Goal: Obtain resource: Download file/media

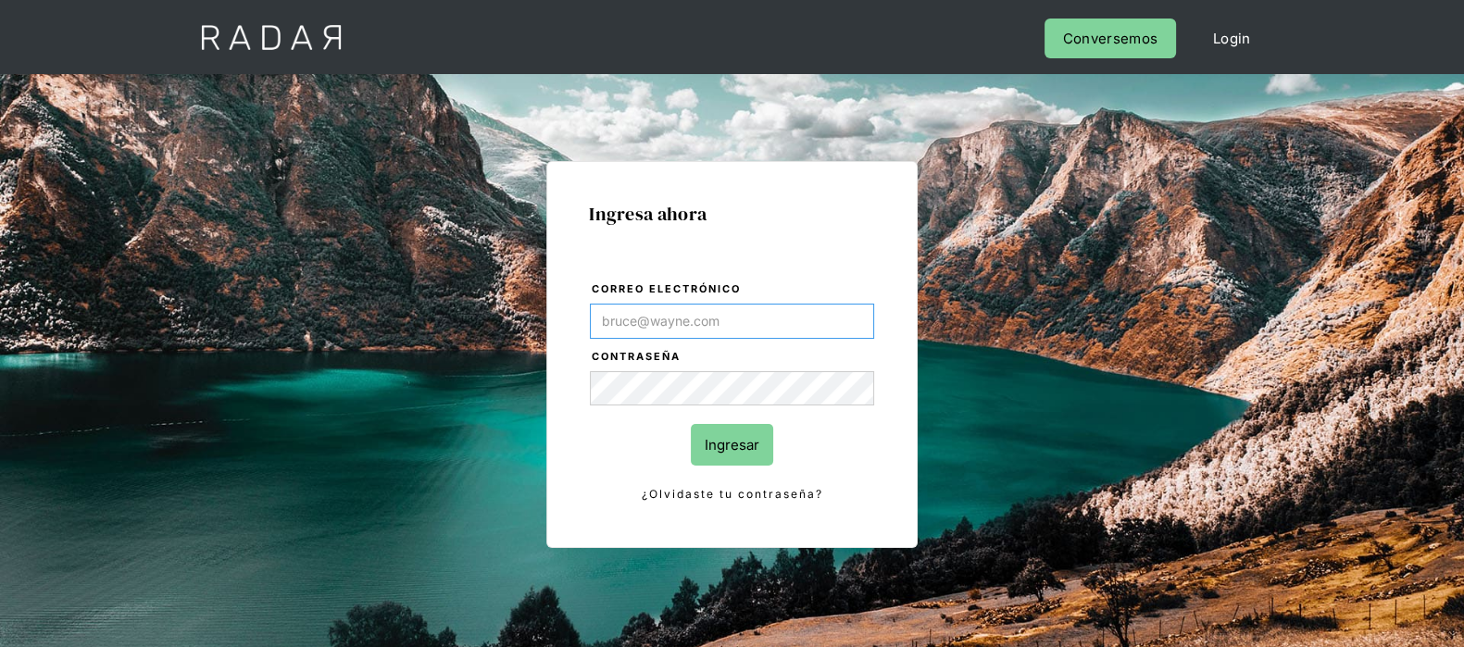
click at [699, 329] on input "Correo electrónico" at bounding box center [732, 321] width 284 height 35
type input "[EMAIL_ADDRESS][DOMAIN_NAME]"
click at [716, 440] on input "Ingresar" at bounding box center [732, 445] width 82 height 42
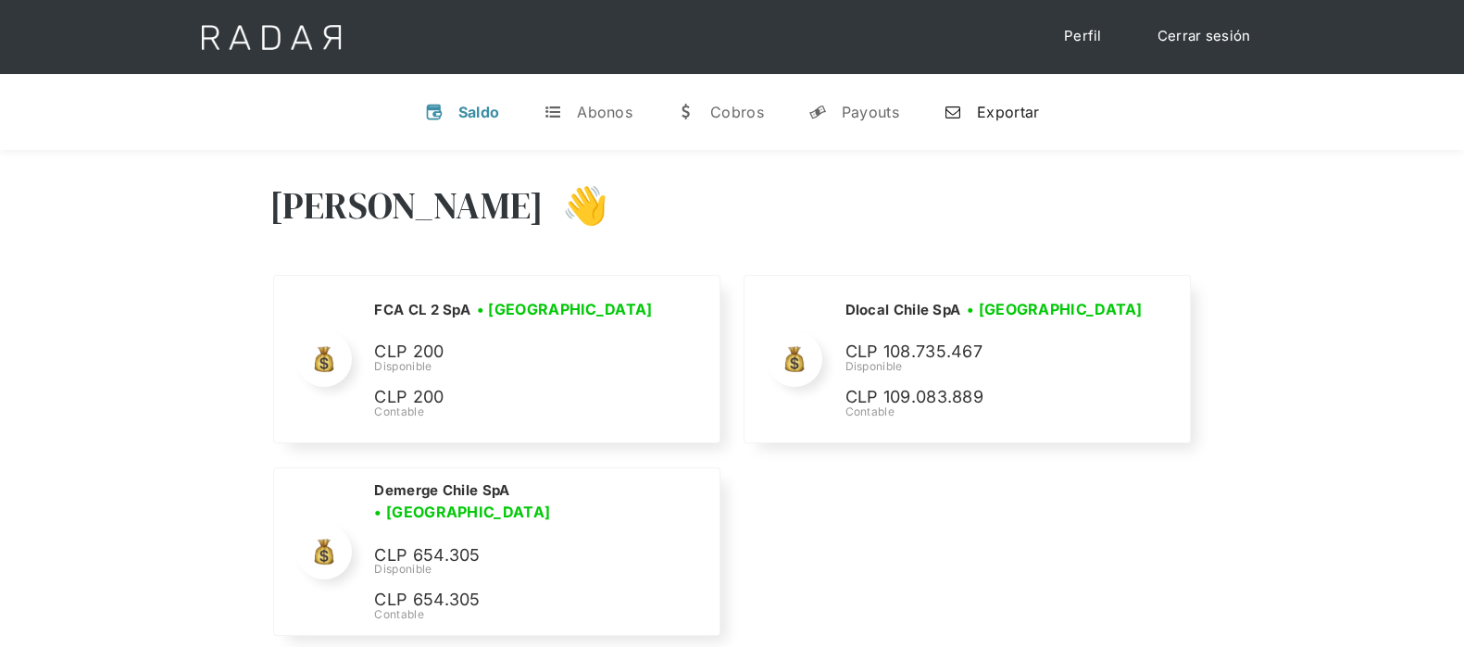
click at [963, 110] on link "n Exportar" at bounding box center [991, 112] width 125 height 48
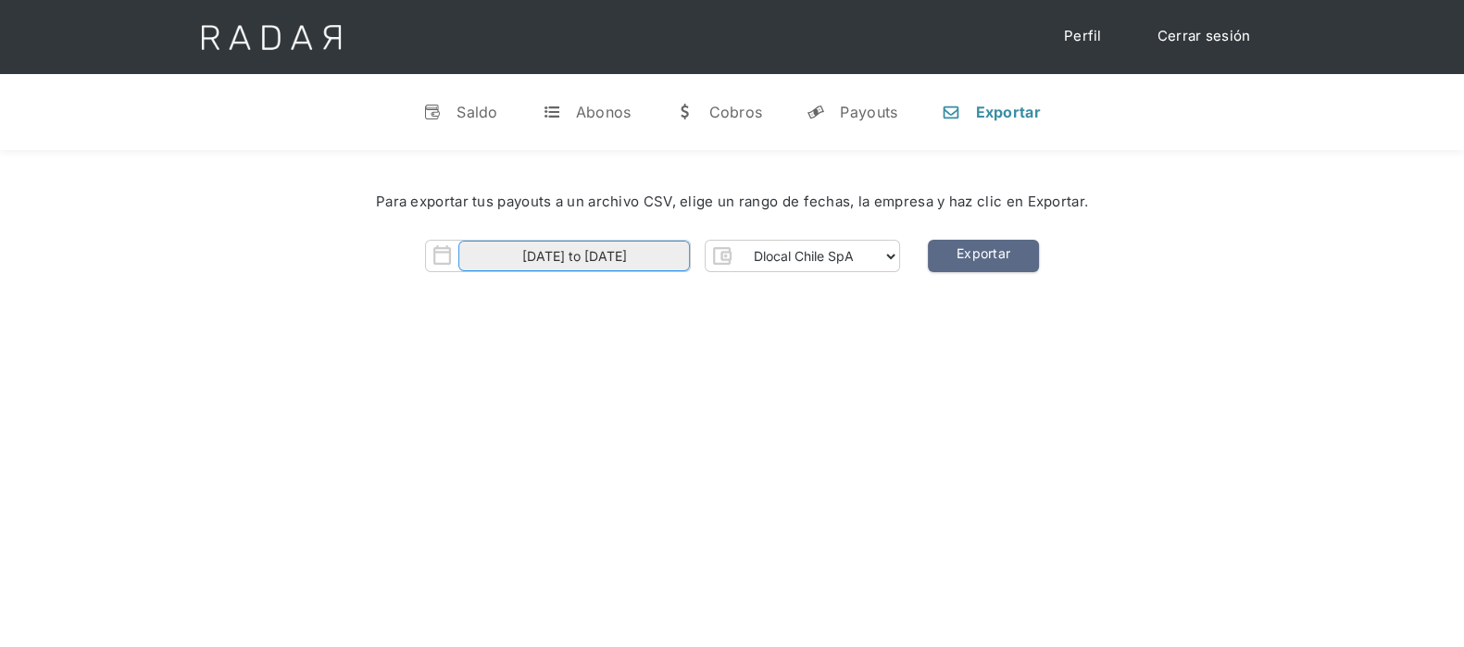
click at [560, 257] on input "[DATE] to [DATE]" at bounding box center [573, 256] width 231 height 31
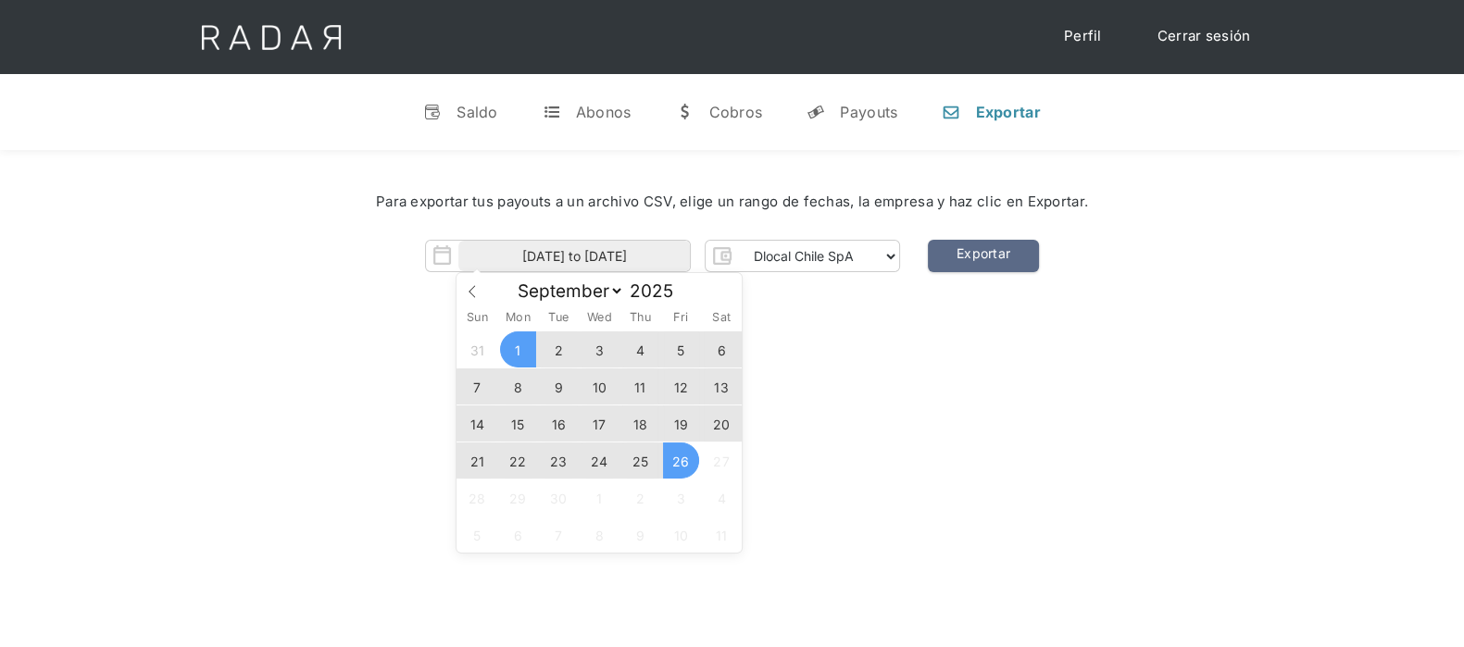
click at [518, 456] on span "22" at bounding box center [518, 461] width 36 height 36
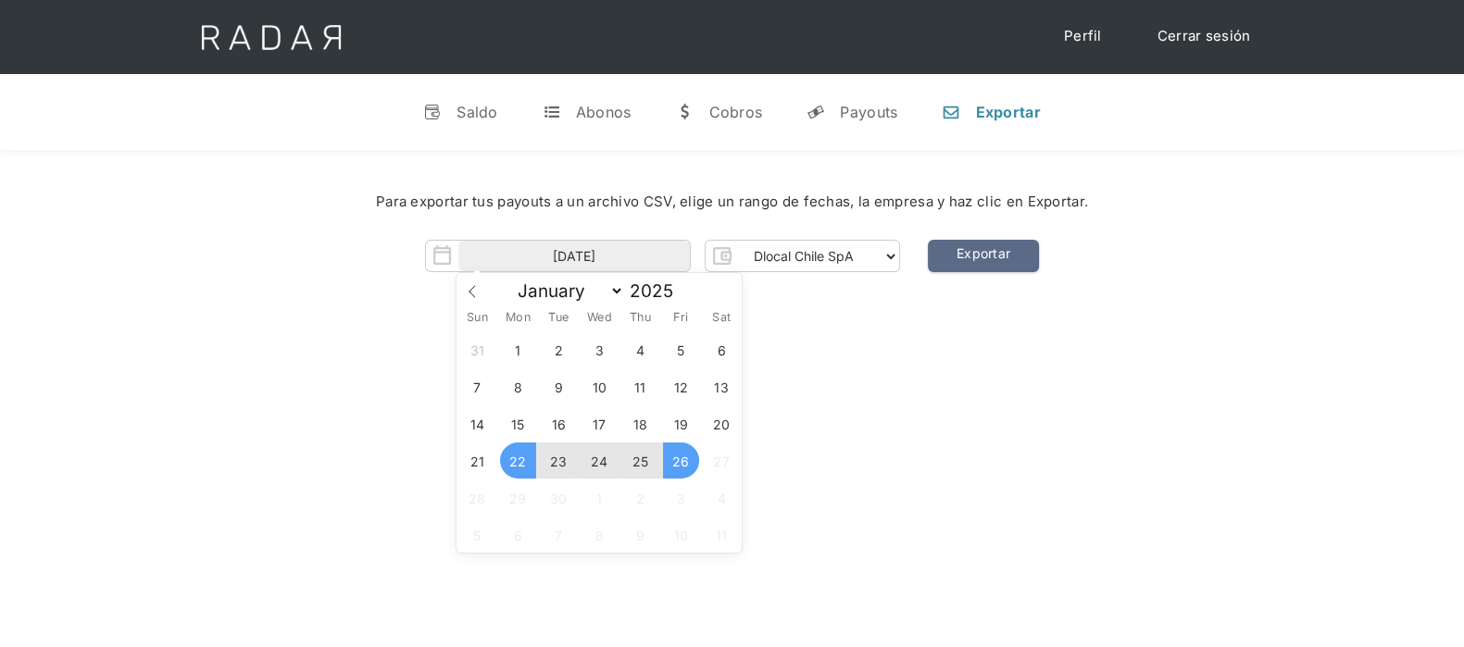
click at [670, 463] on span "26" at bounding box center [681, 461] width 36 height 36
type input "22-09-2025 to 26-09-2025"
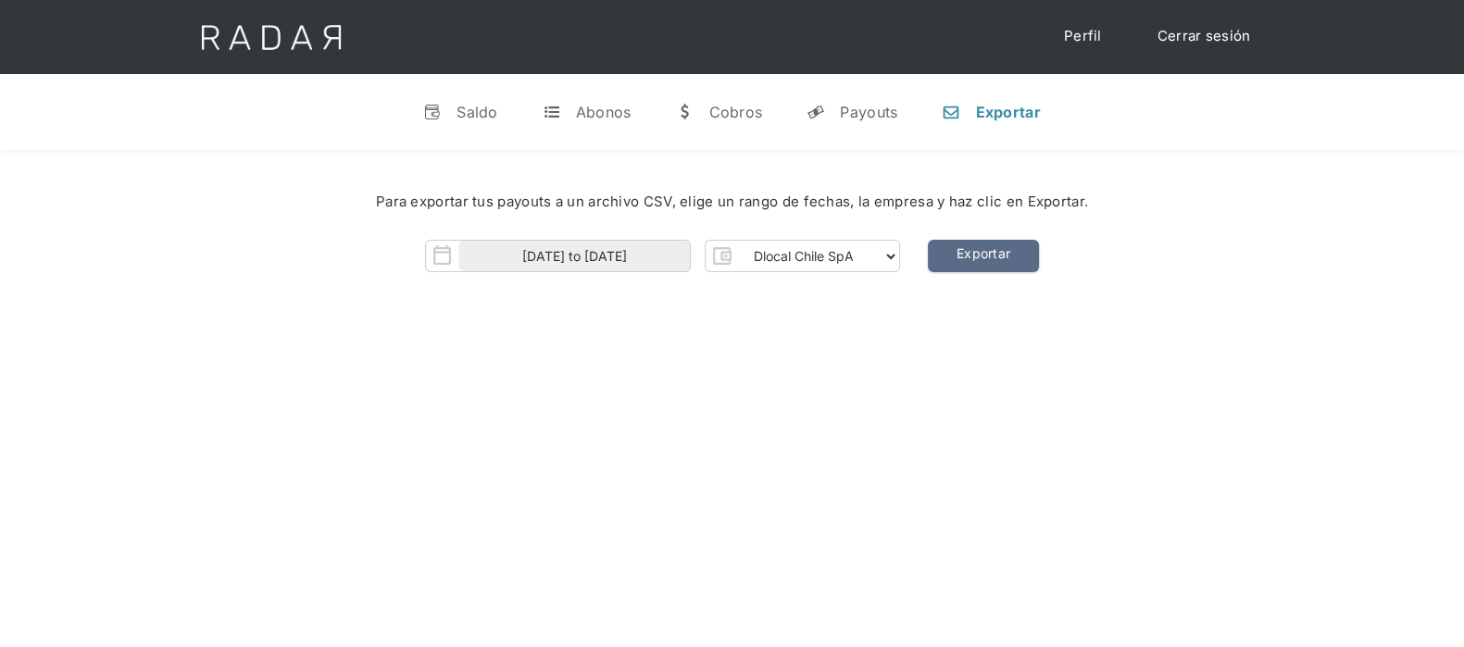
click at [905, 428] on div "Hola Lucas 👋 Cargando tus cuentas... Nombre de la empresa • Conectada • Descone…" at bounding box center [732, 473] width 1464 height 647
click at [961, 240] on link "Exportar" at bounding box center [983, 256] width 111 height 32
